Goal: Information Seeking & Learning: Find specific fact

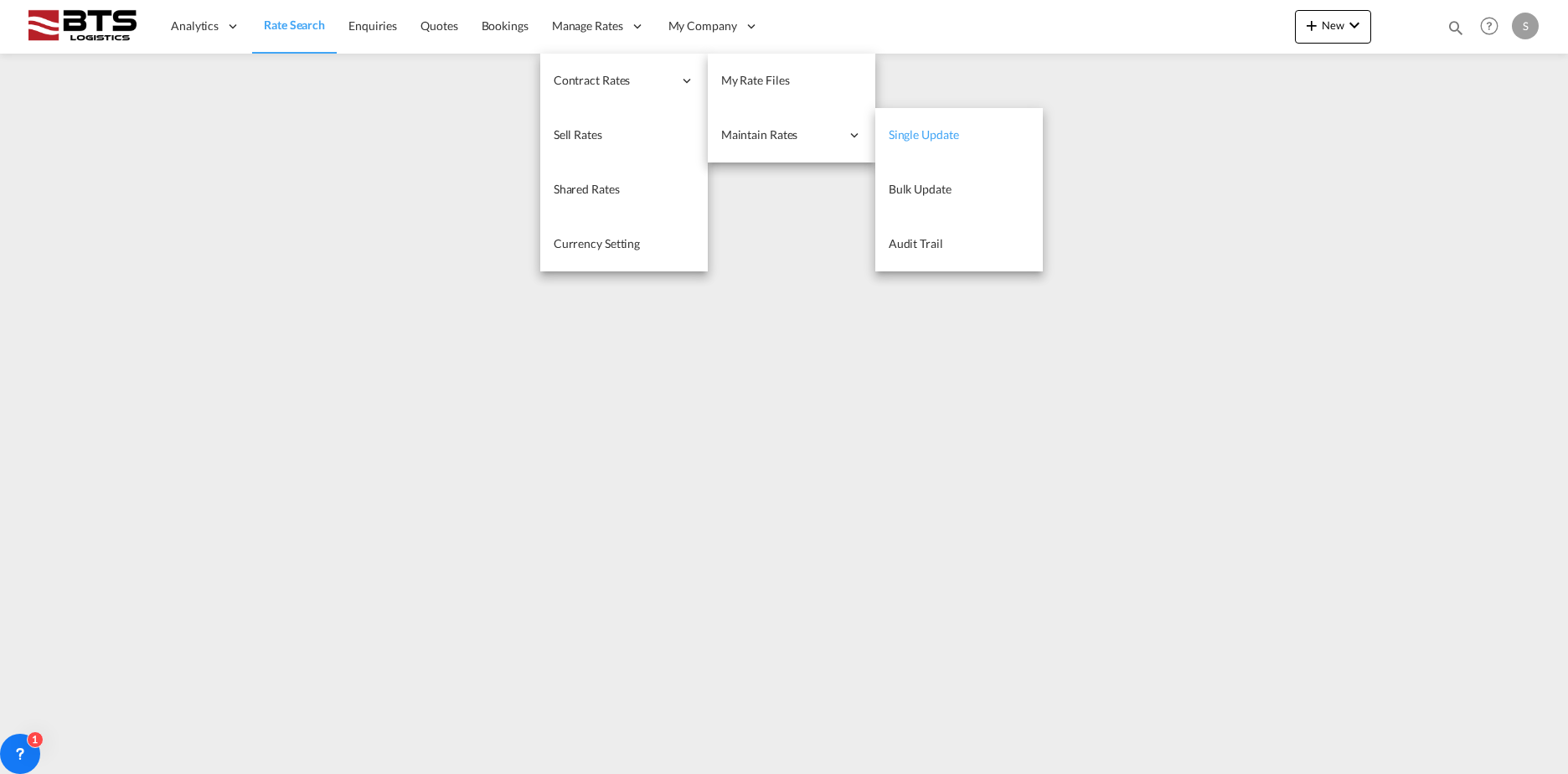
click at [947, 108] on link "Single Update" at bounding box center [959, 136] width 167 height 54
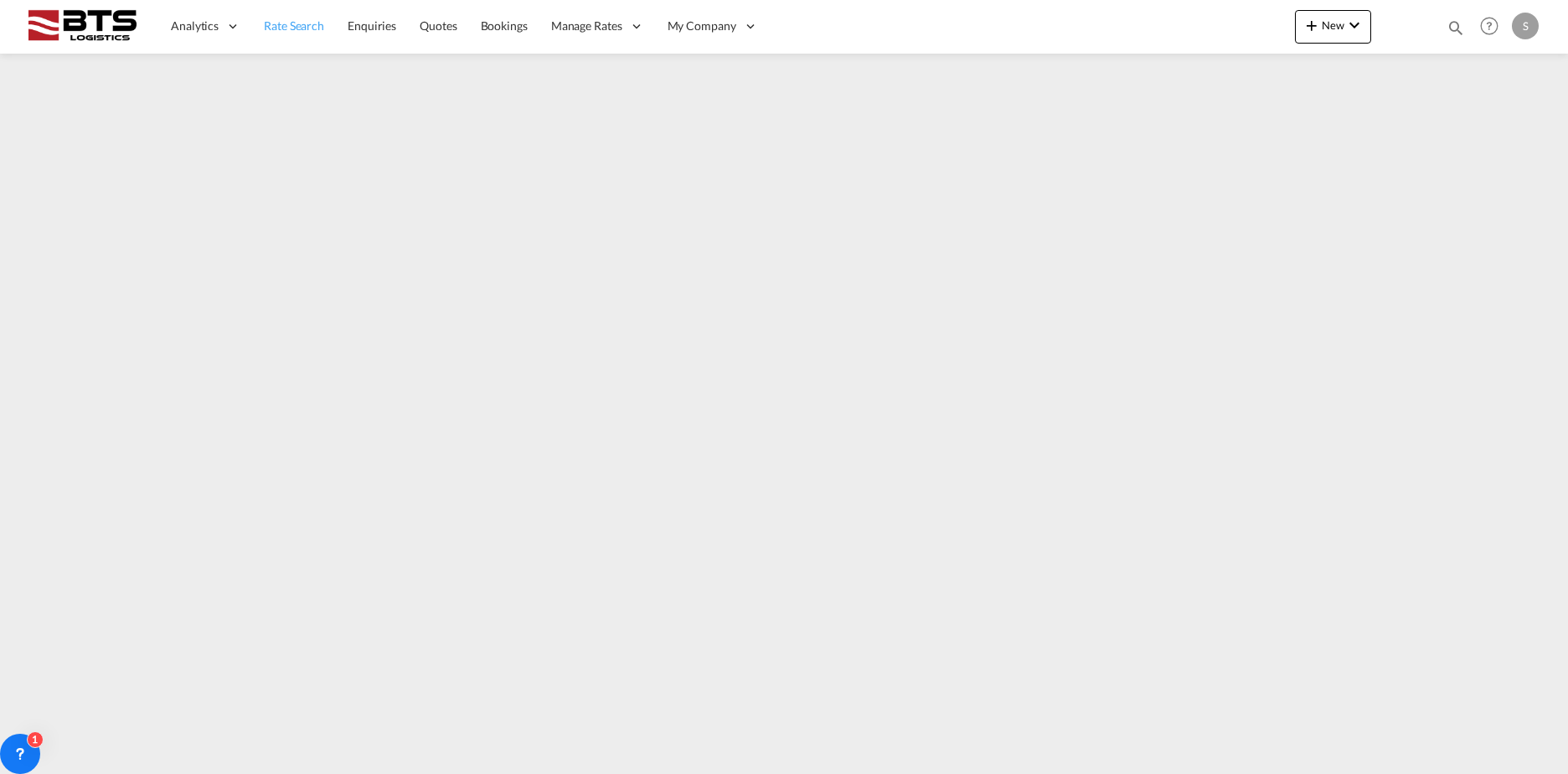
click at [285, 28] on span "Rate Search" at bounding box center [293, 25] width 61 height 14
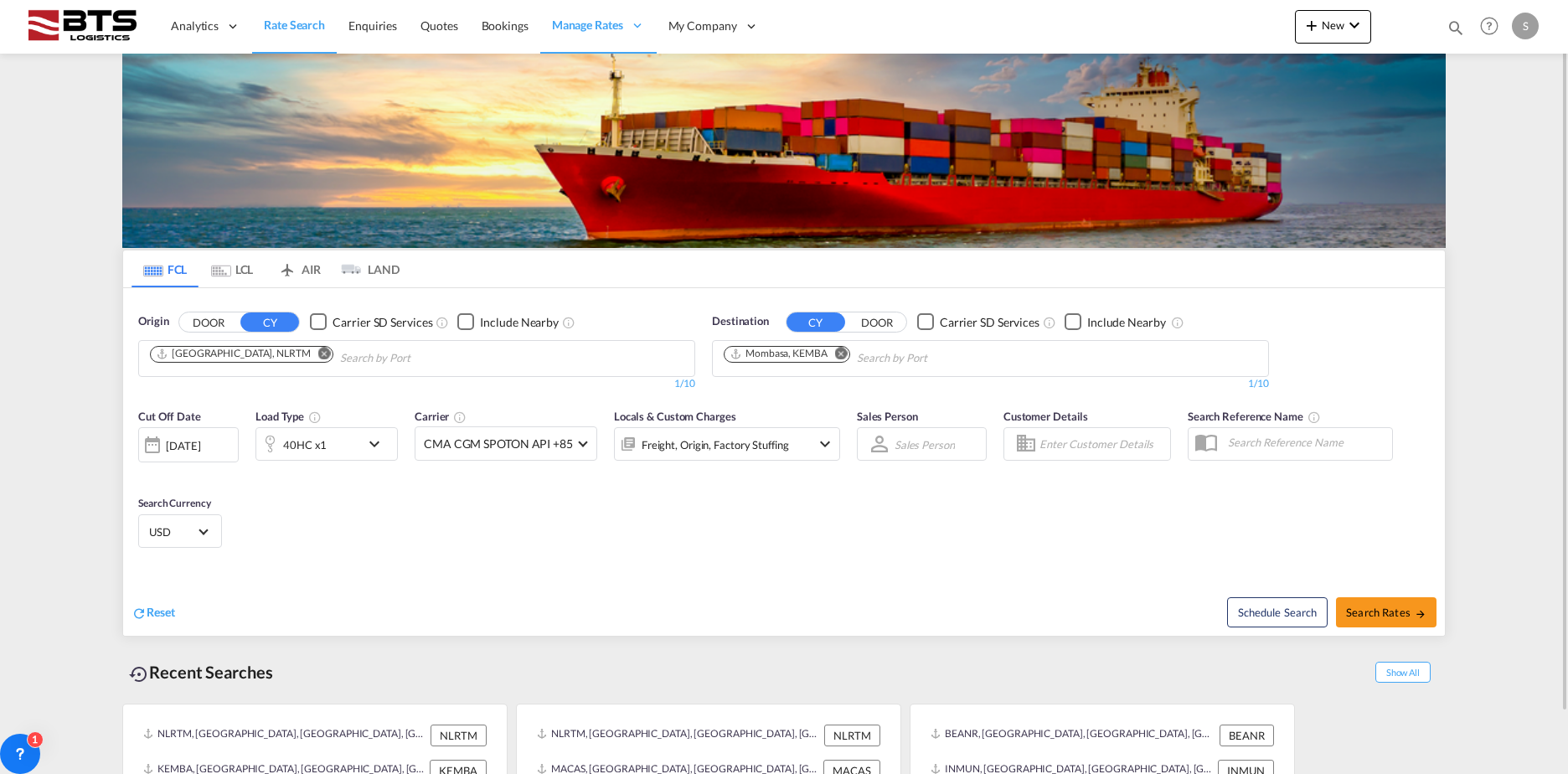
click at [845, 347] on md-icon "Remove" at bounding box center [841, 352] width 12 height 12
type input "[GEOGRAPHIC_DATA]"
click at [854, 389] on div "[GEOGRAPHIC_DATA] [GEOGRAPHIC_DATA] TRIST" at bounding box center [853, 397] width 319 height 50
click at [1388, 615] on span "Search Rates" at bounding box center [1387, 612] width 80 height 13
type input "NLRTM to TRIST / [DATE]"
